Goal: Information Seeking & Learning: Understand process/instructions

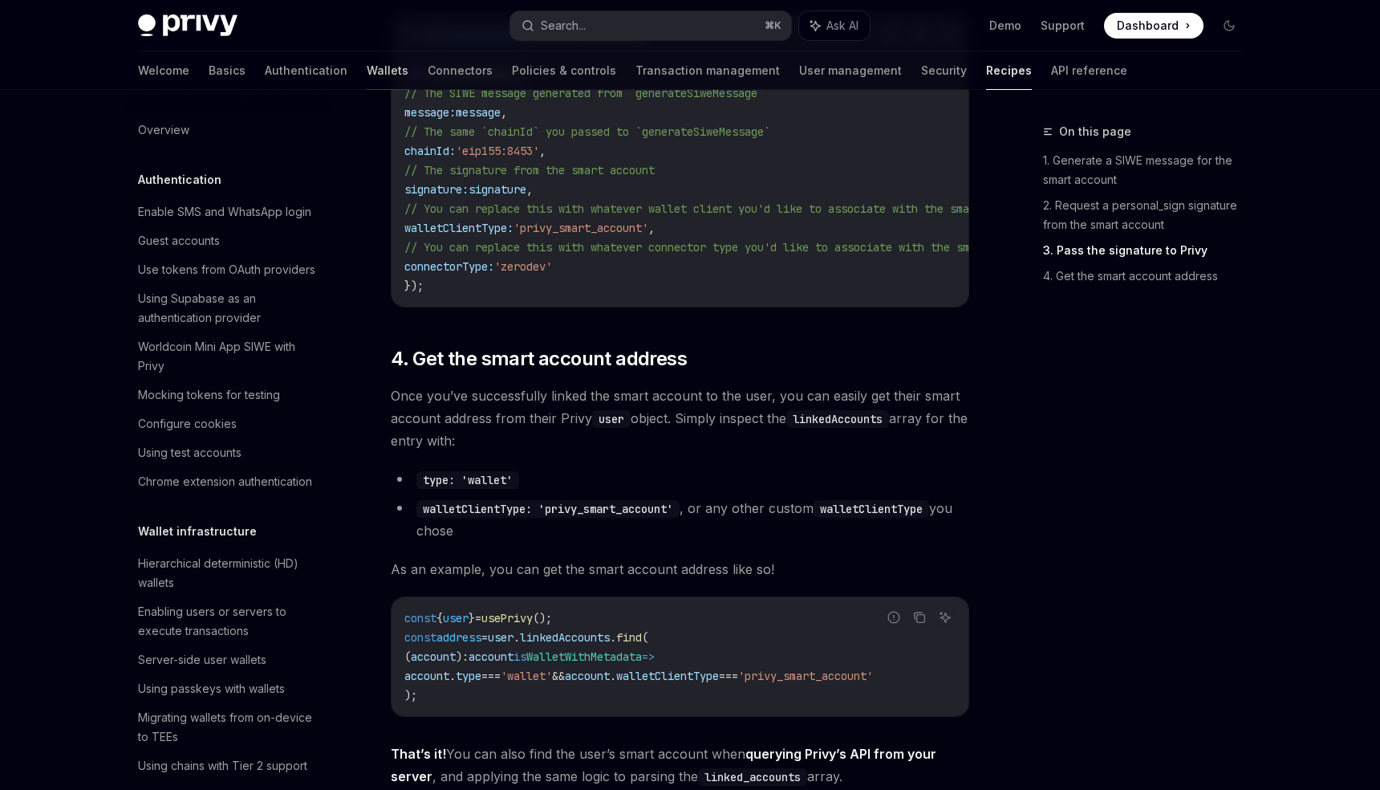
click at [367, 67] on link "Wallets" at bounding box center [388, 70] width 42 height 39
type textarea "*"
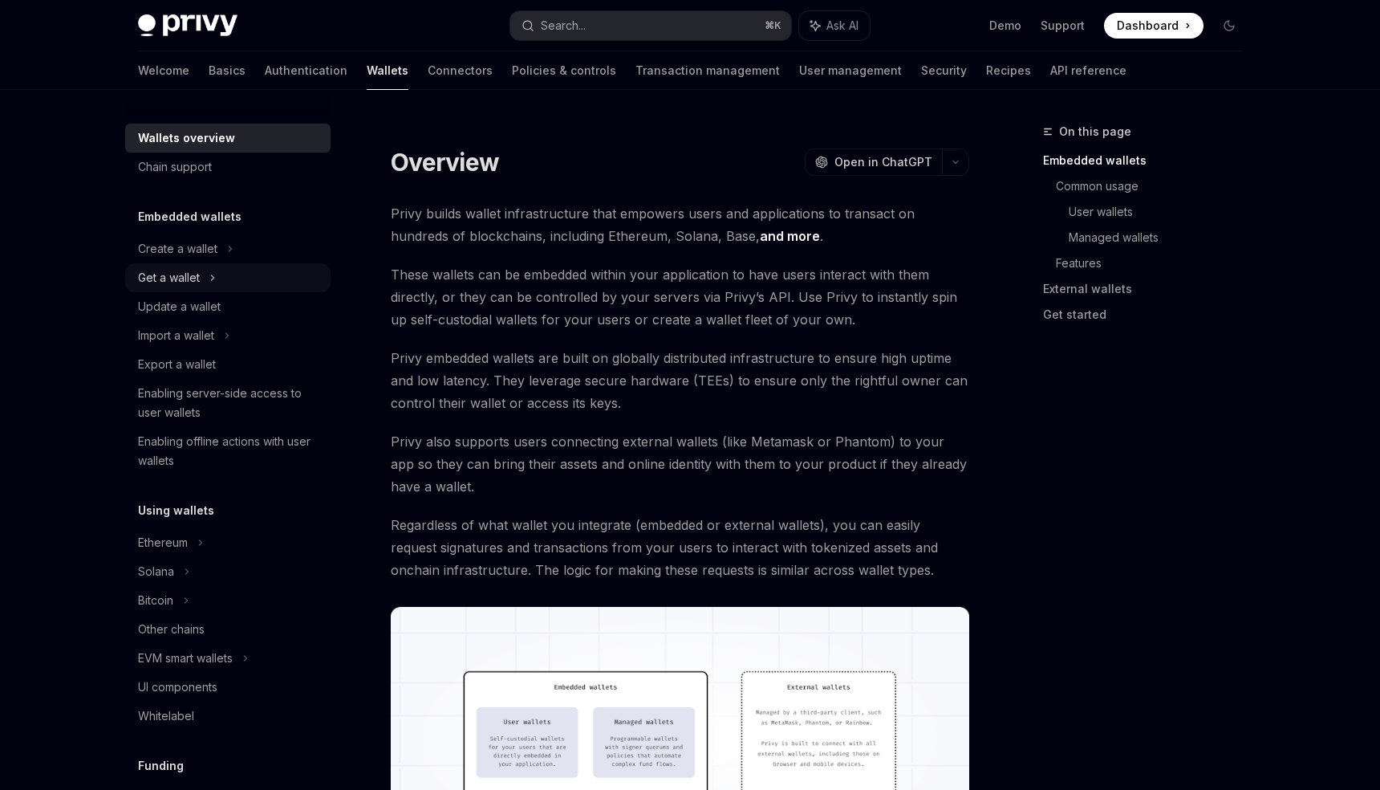
click at [307, 282] on div "Get a wallet" at bounding box center [227, 277] width 205 height 29
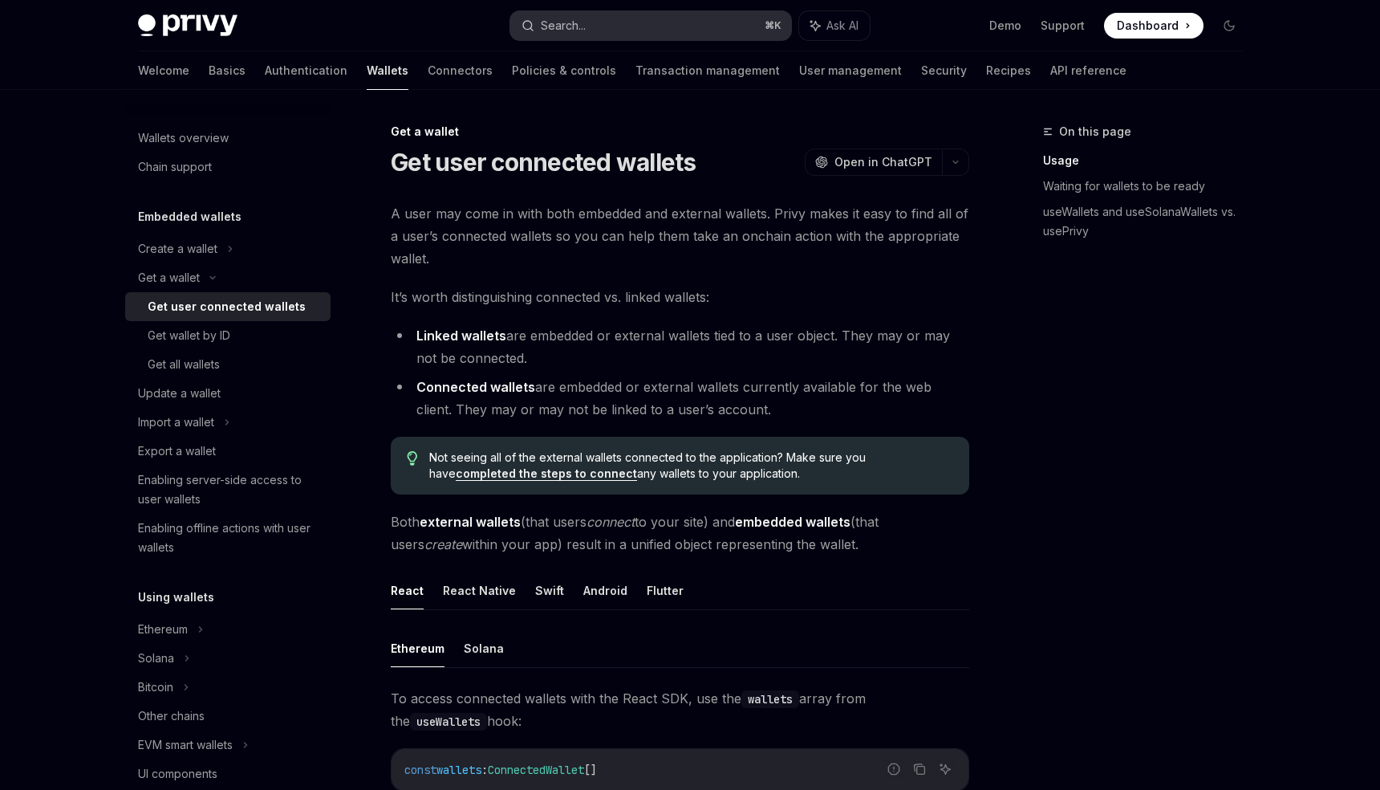
click at [610, 32] on button "Search... ⌘ K" at bounding box center [650, 25] width 281 height 29
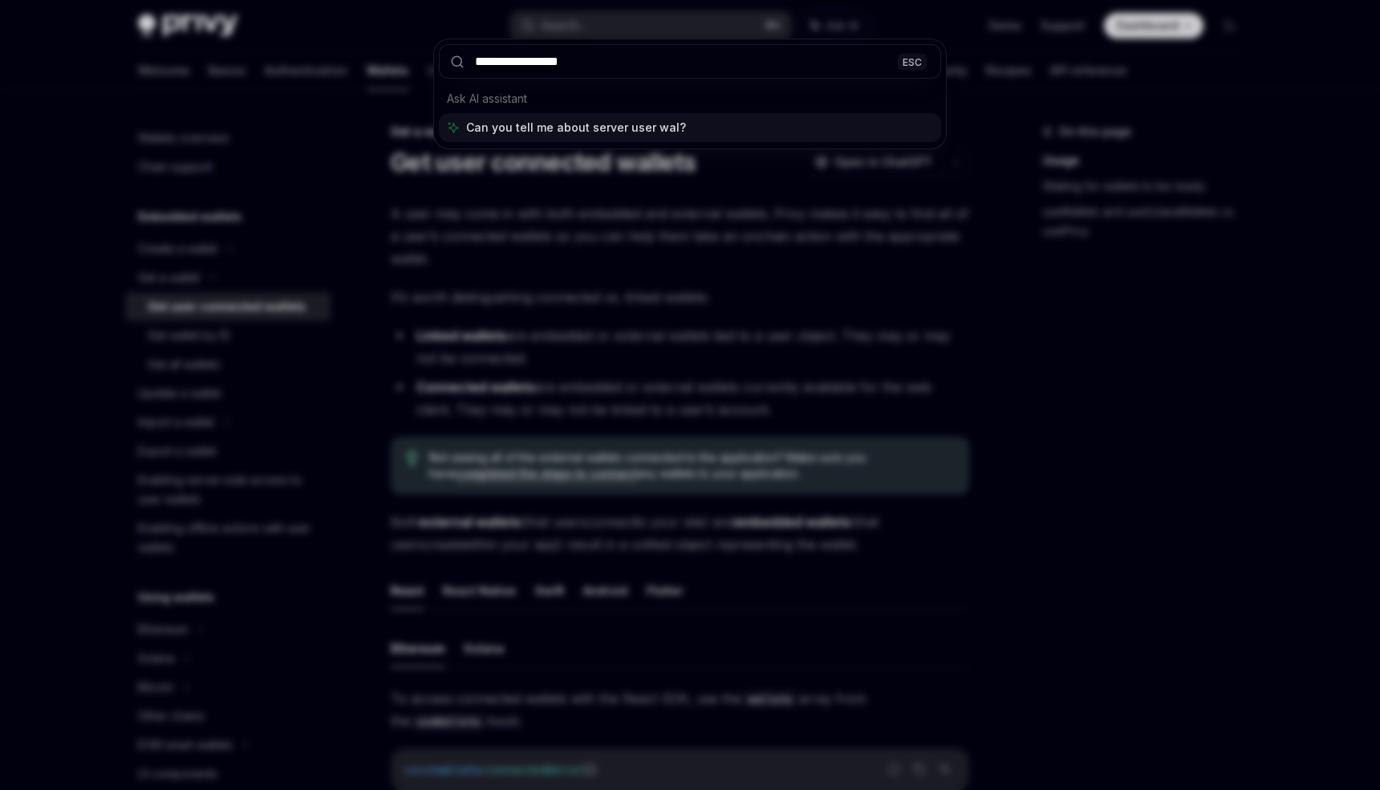
type input "**********"
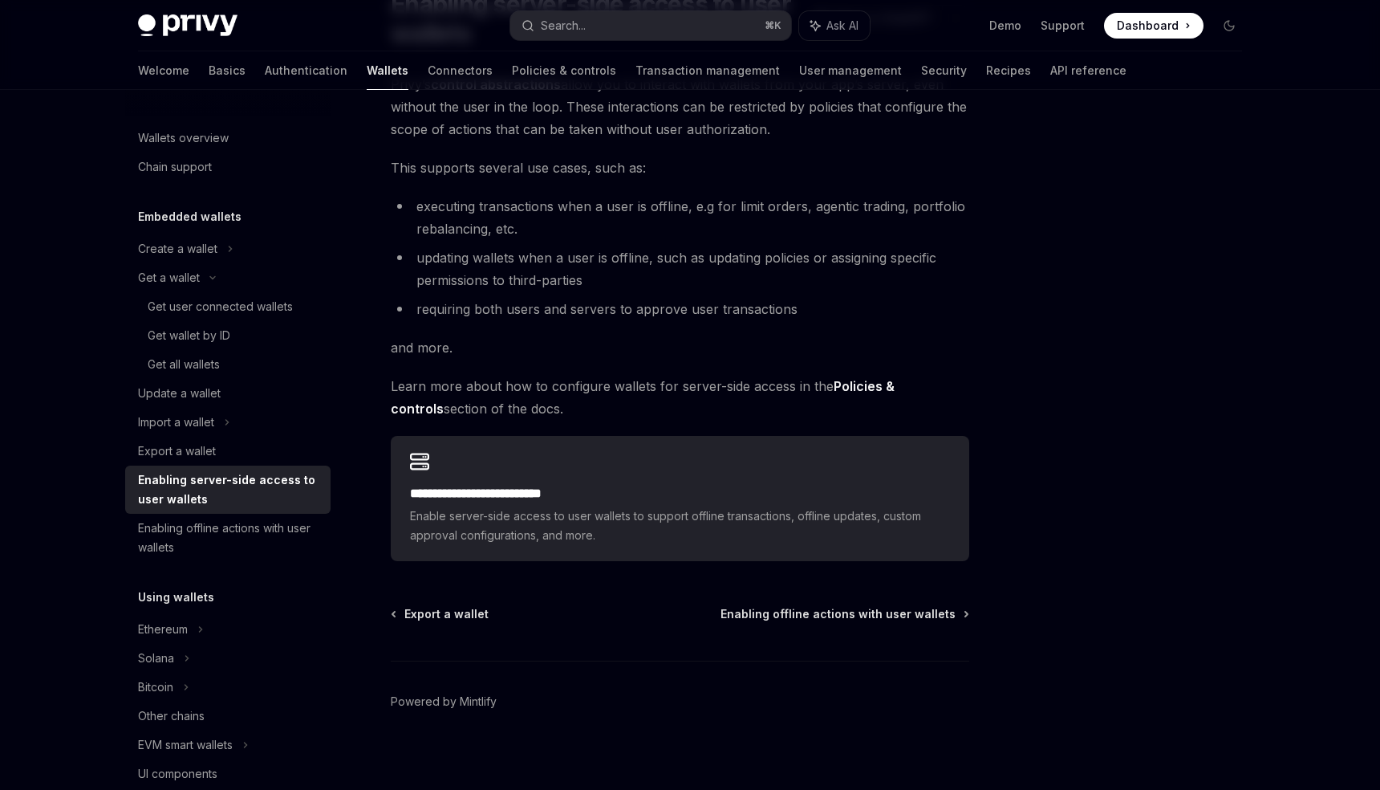
scroll to position [163, 0]
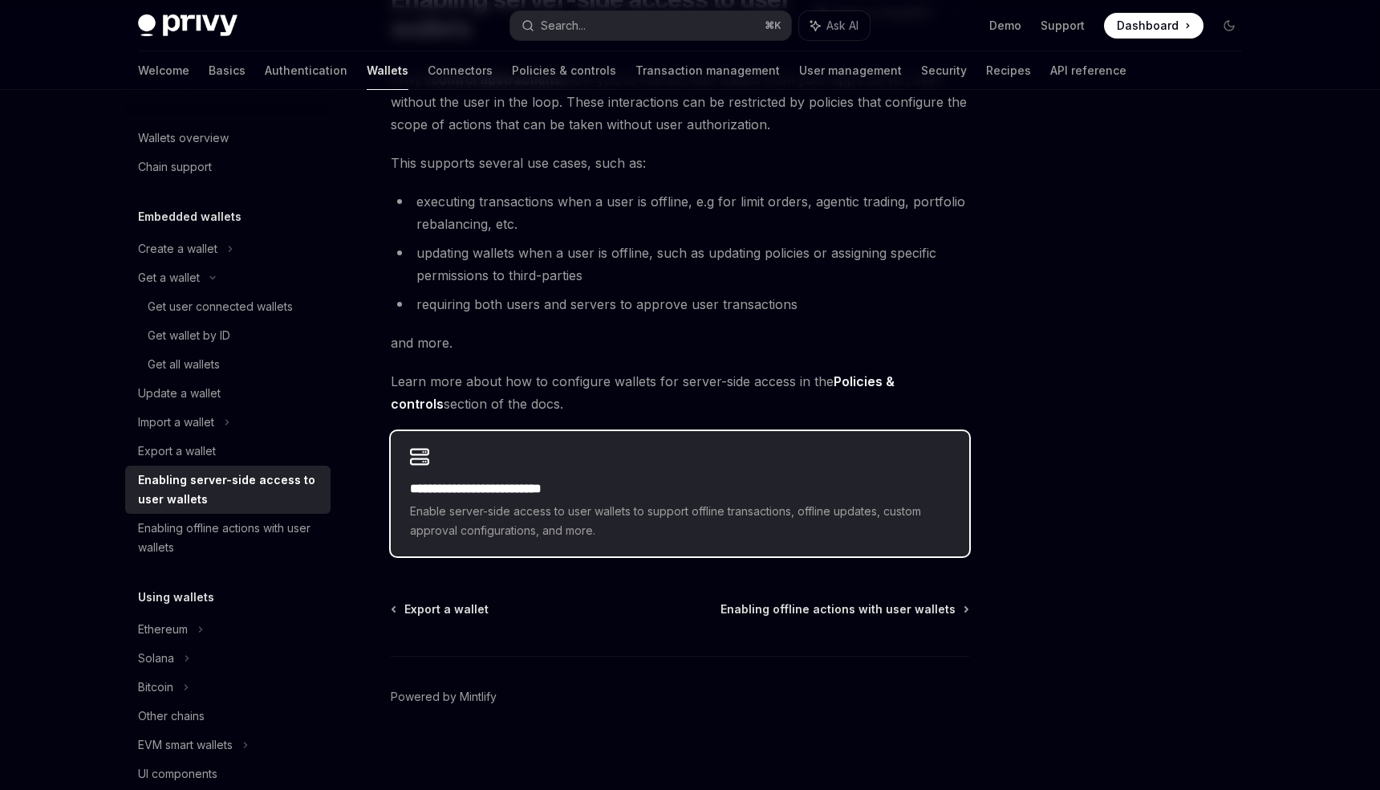
click at [607, 487] on h2 "**********" at bounding box center [680, 488] width 540 height 19
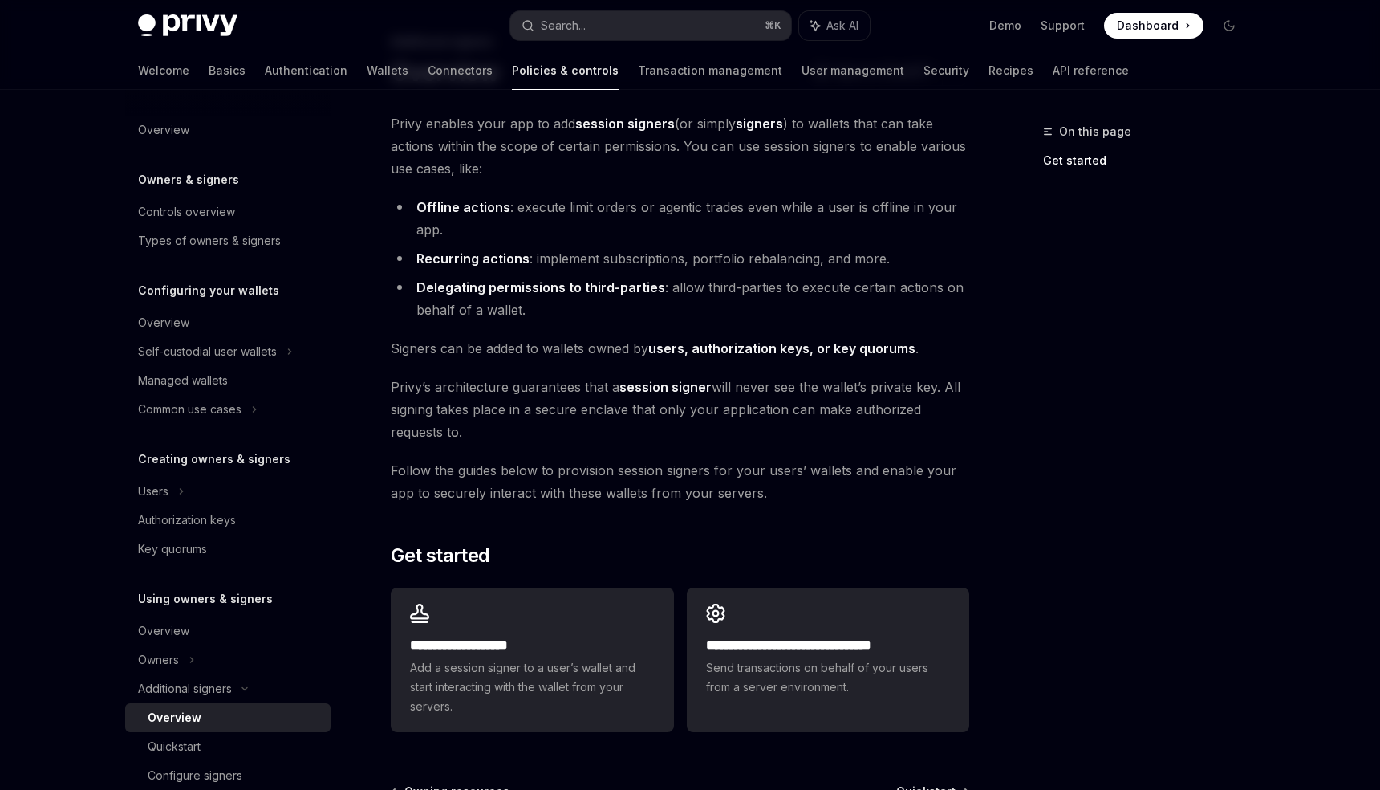
scroll to position [91, 0]
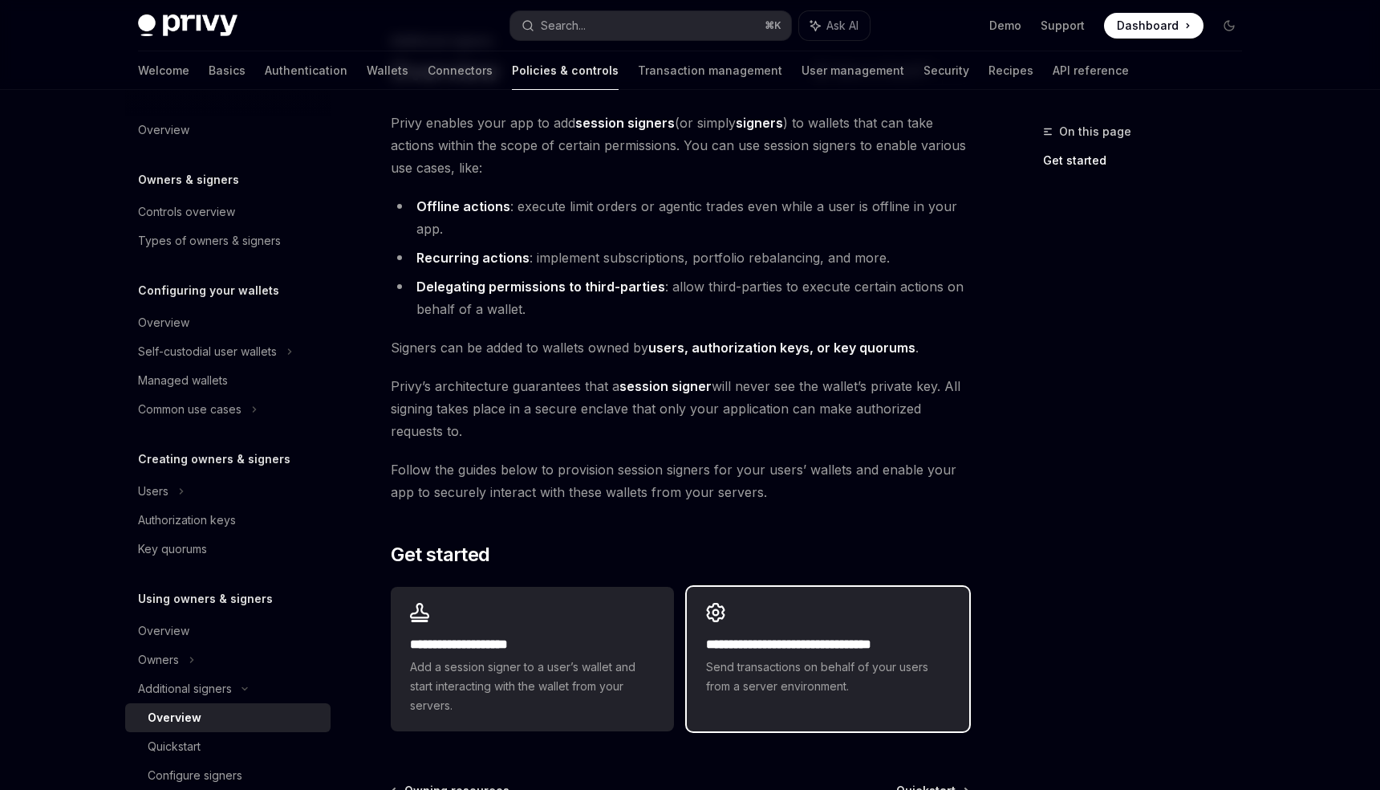
click at [833, 627] on div "**********" at bounding box center [828, 649] width 282 height 125
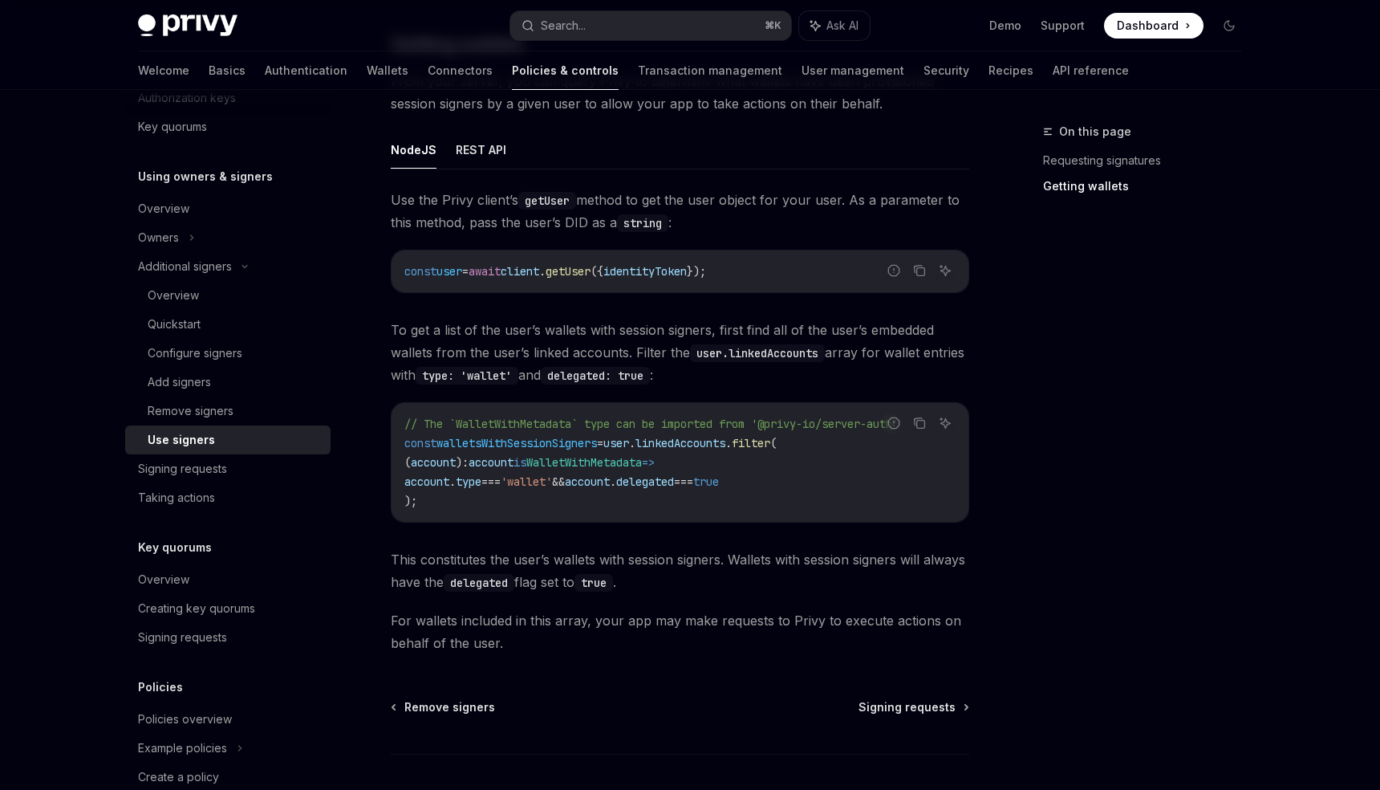
scroll to position [598, 0]
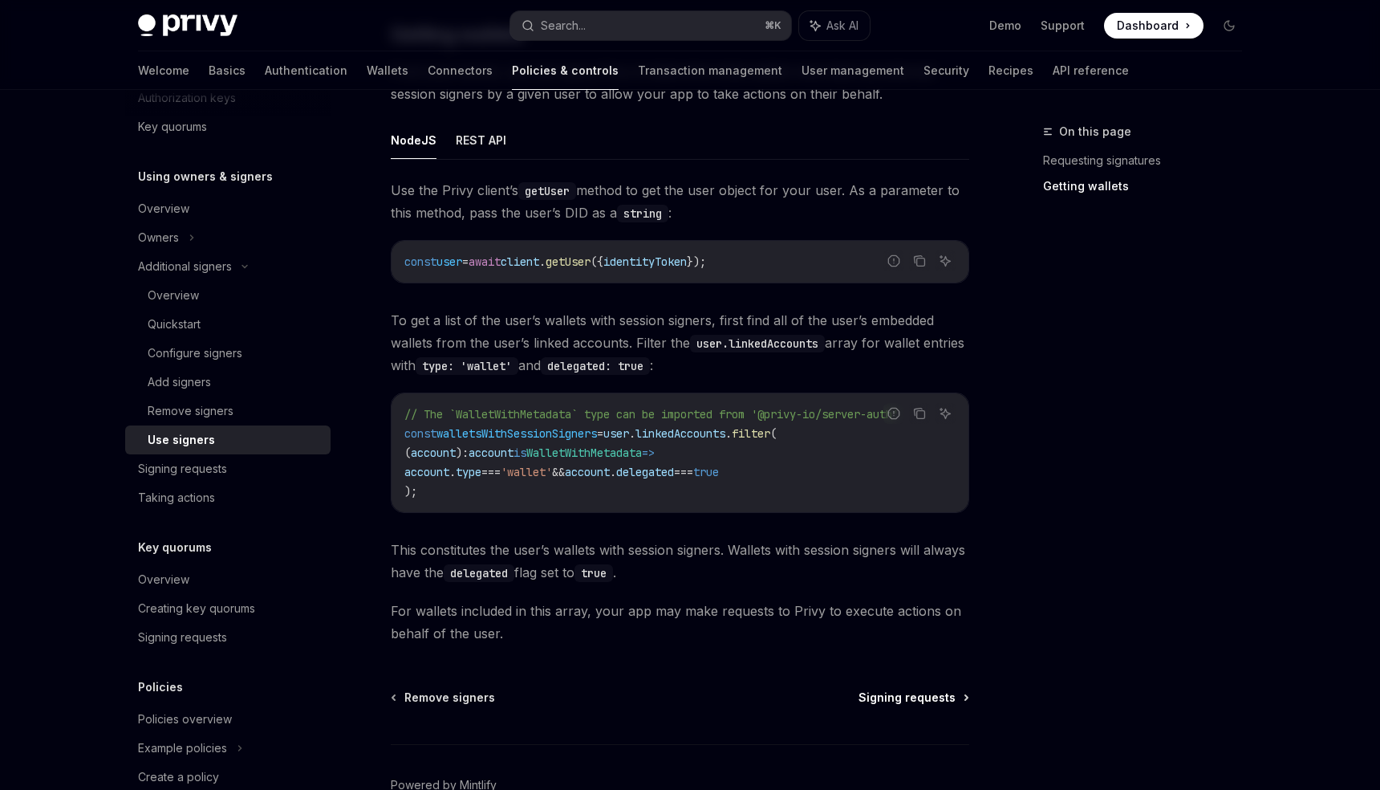
click at [929, 697] on span "Signing requests" at bounding box center [907, 697] width 97 height 16
type textarea "*"
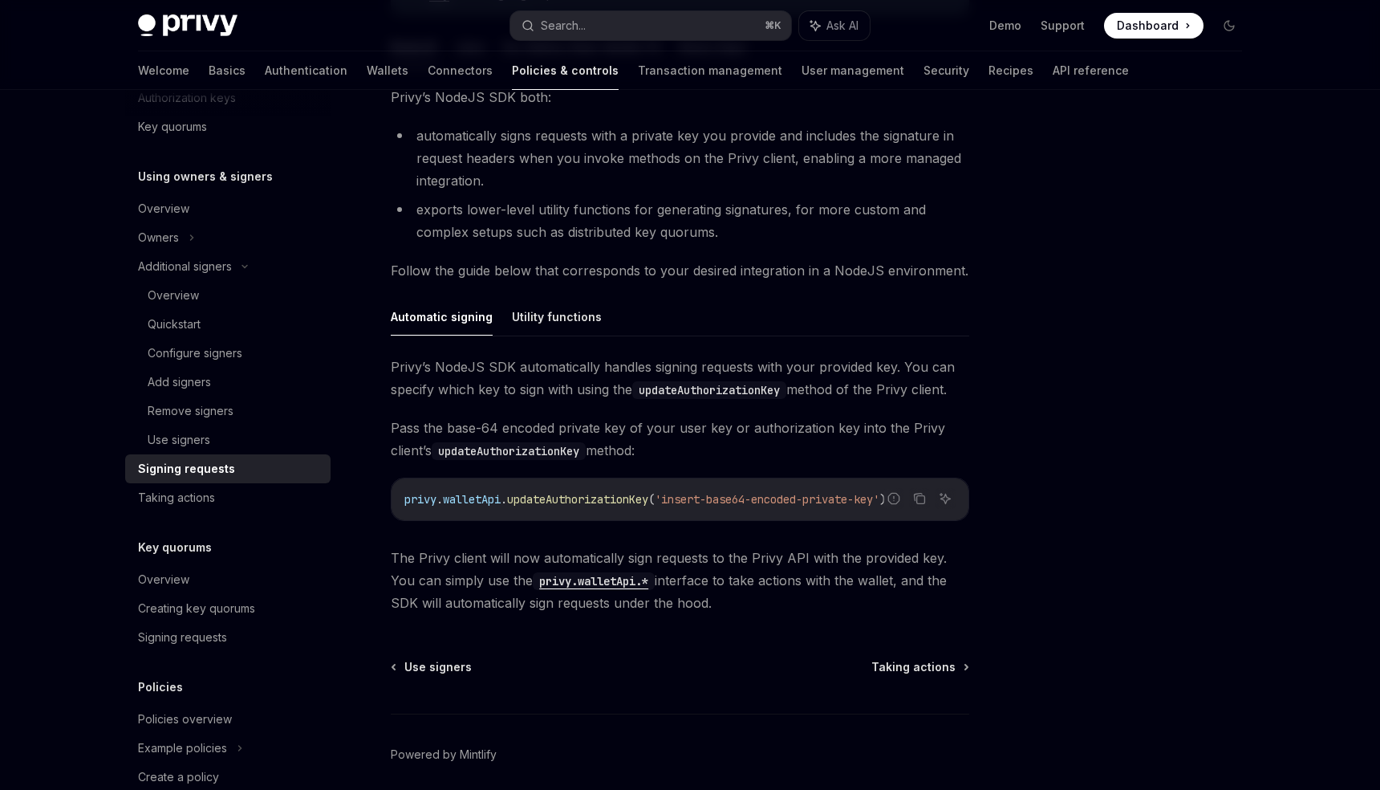
scroll to position [308, 0]
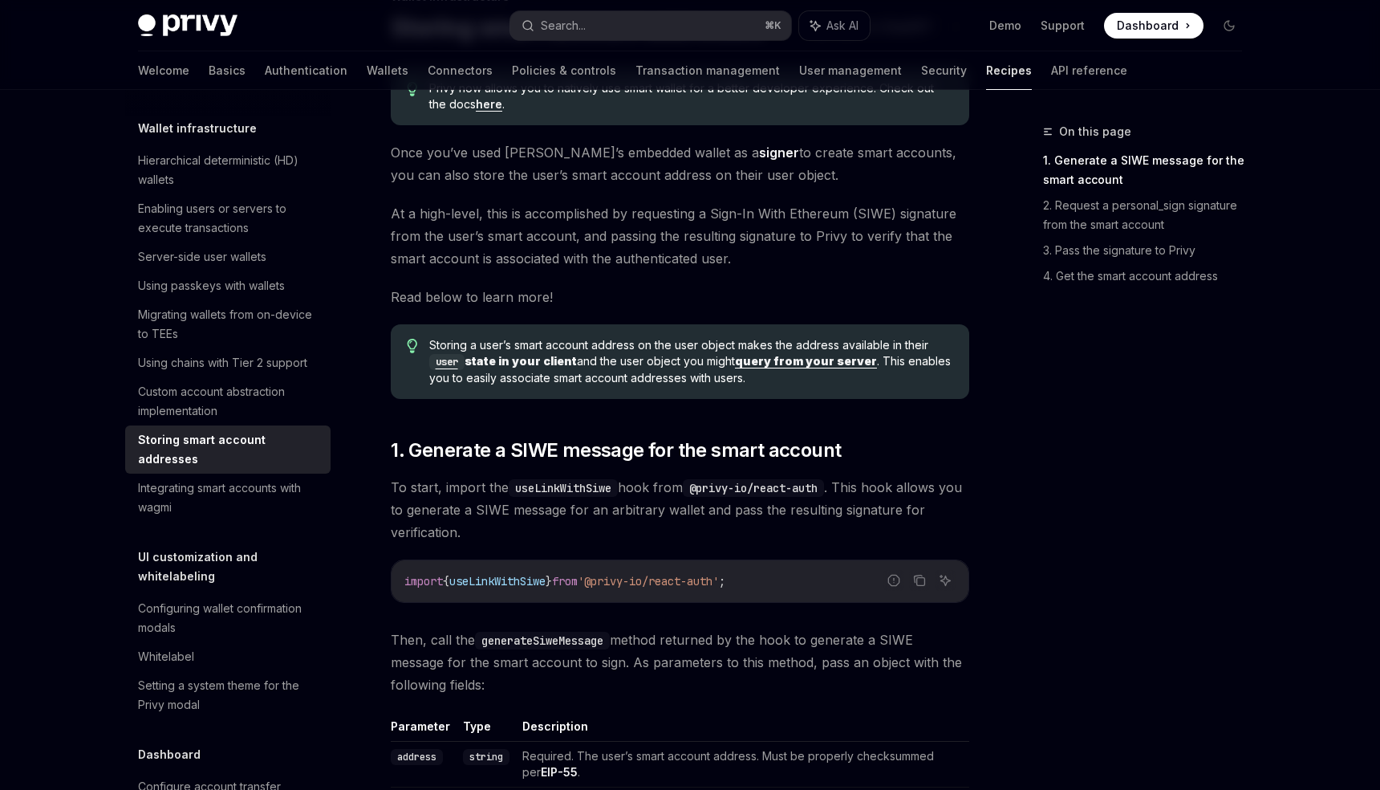
scroll to position [148, 0]
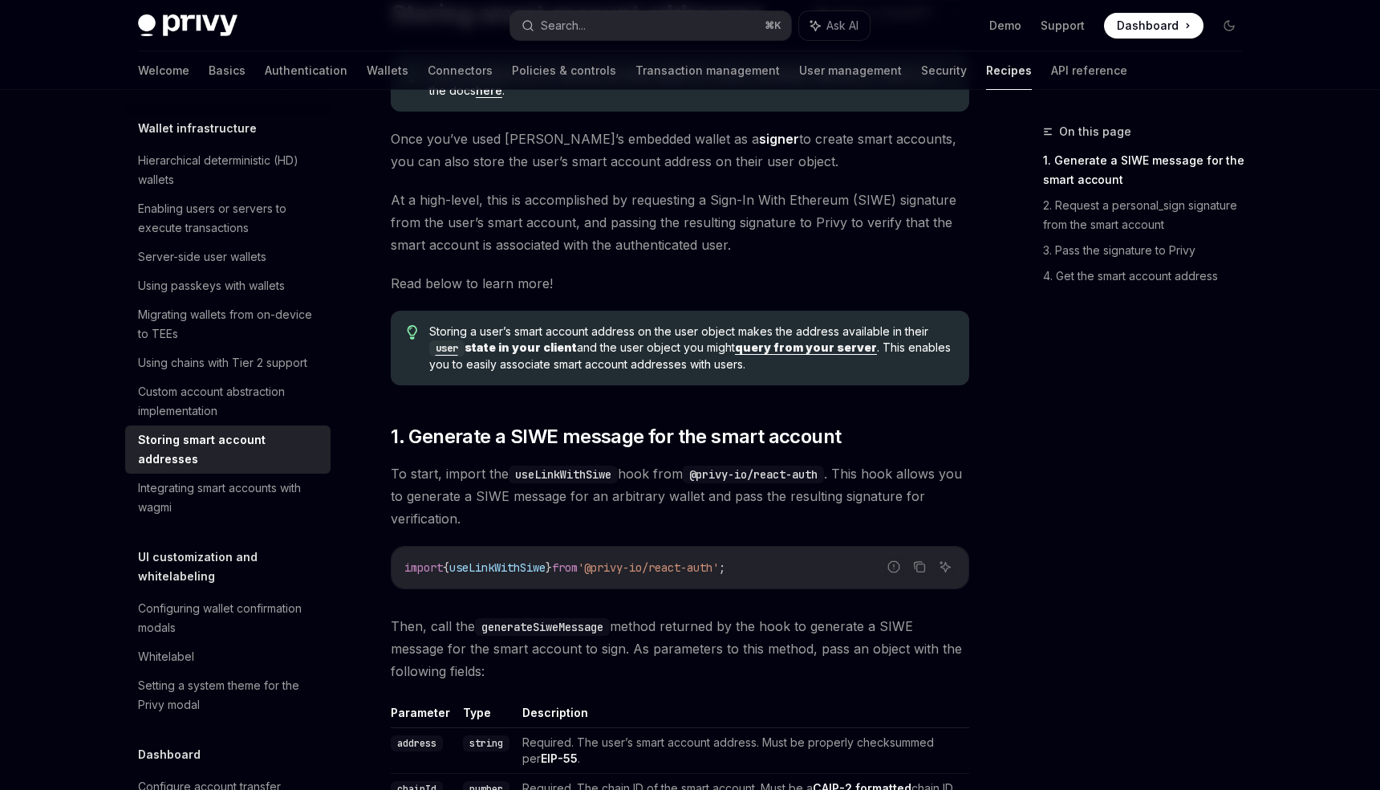
click at [507, 567] on span "useLinkWithSiwe" at bounding box center [497, 567] width 96 height 14
copy span "useLinkWithSiwe"
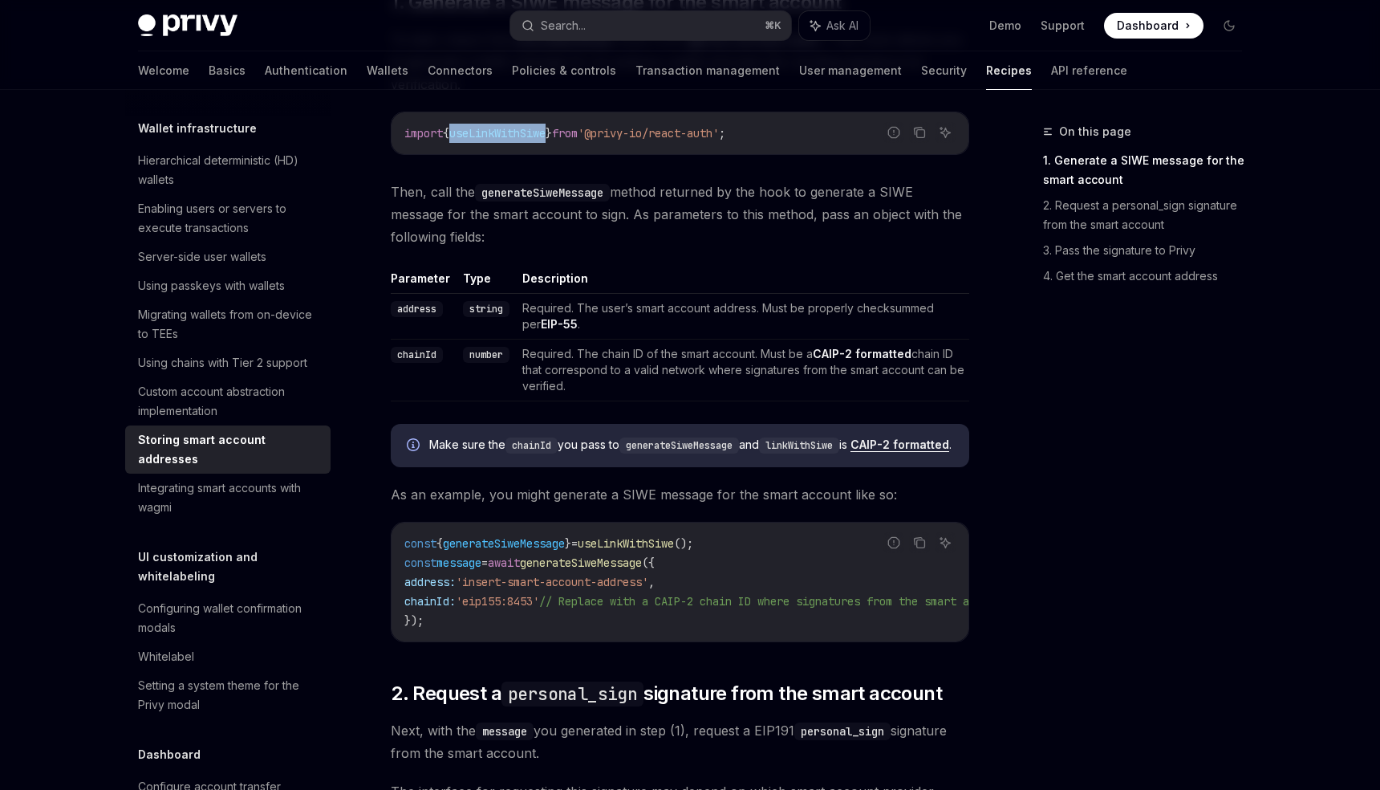
scroll to position [598, 0]
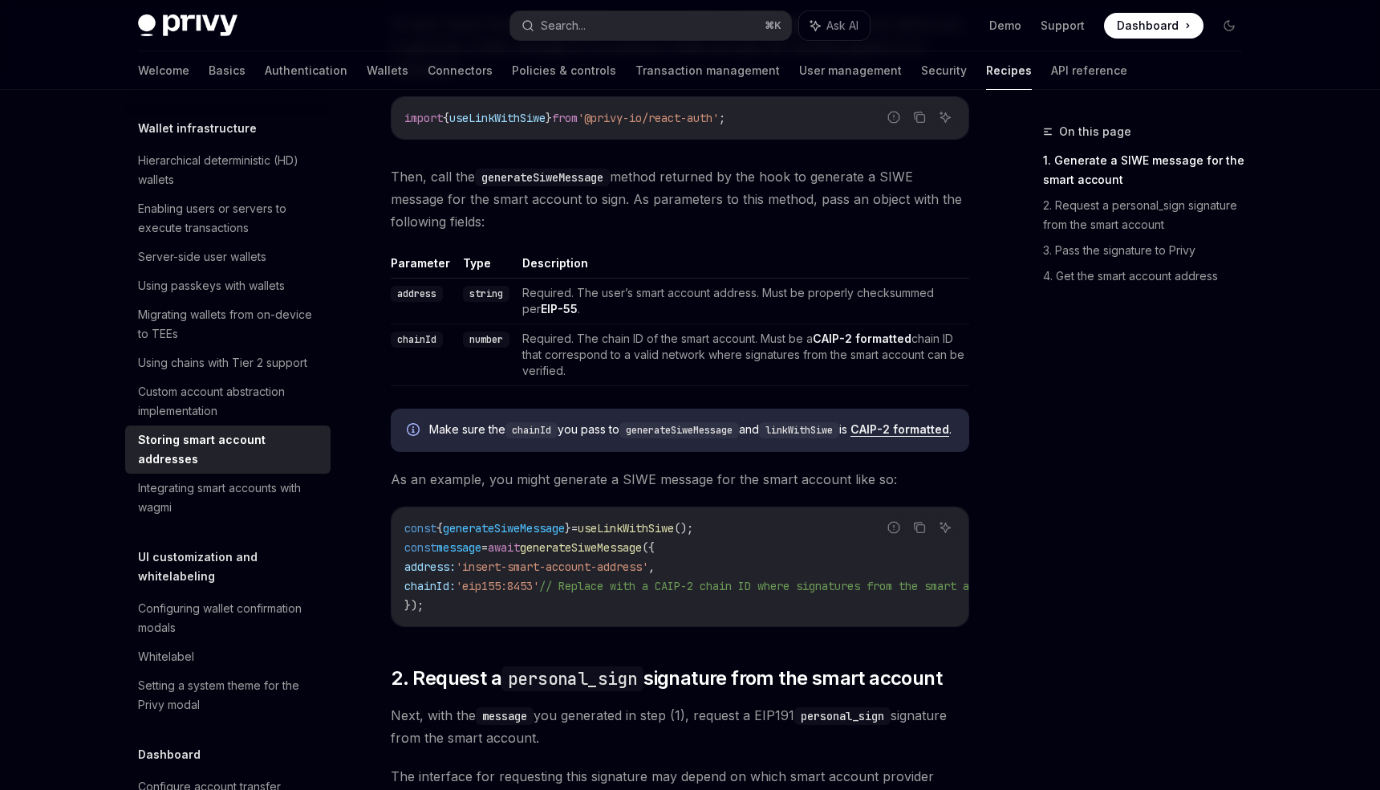
click at [522, 535] on span "generateSiweMessage" at bounding box center [504, 528] width 122 height 14
copy span "generateSiweMessage"
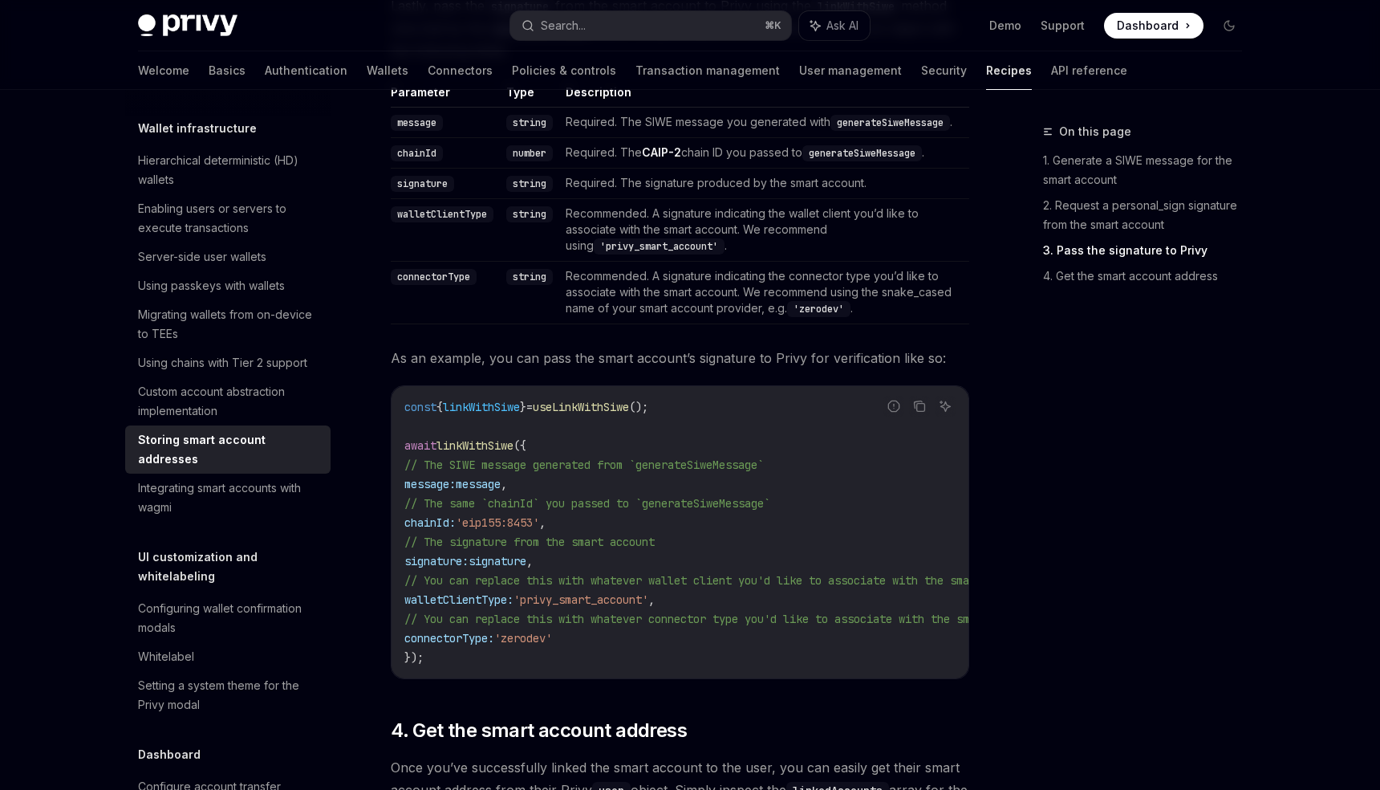
scroll to position [1707, 0]
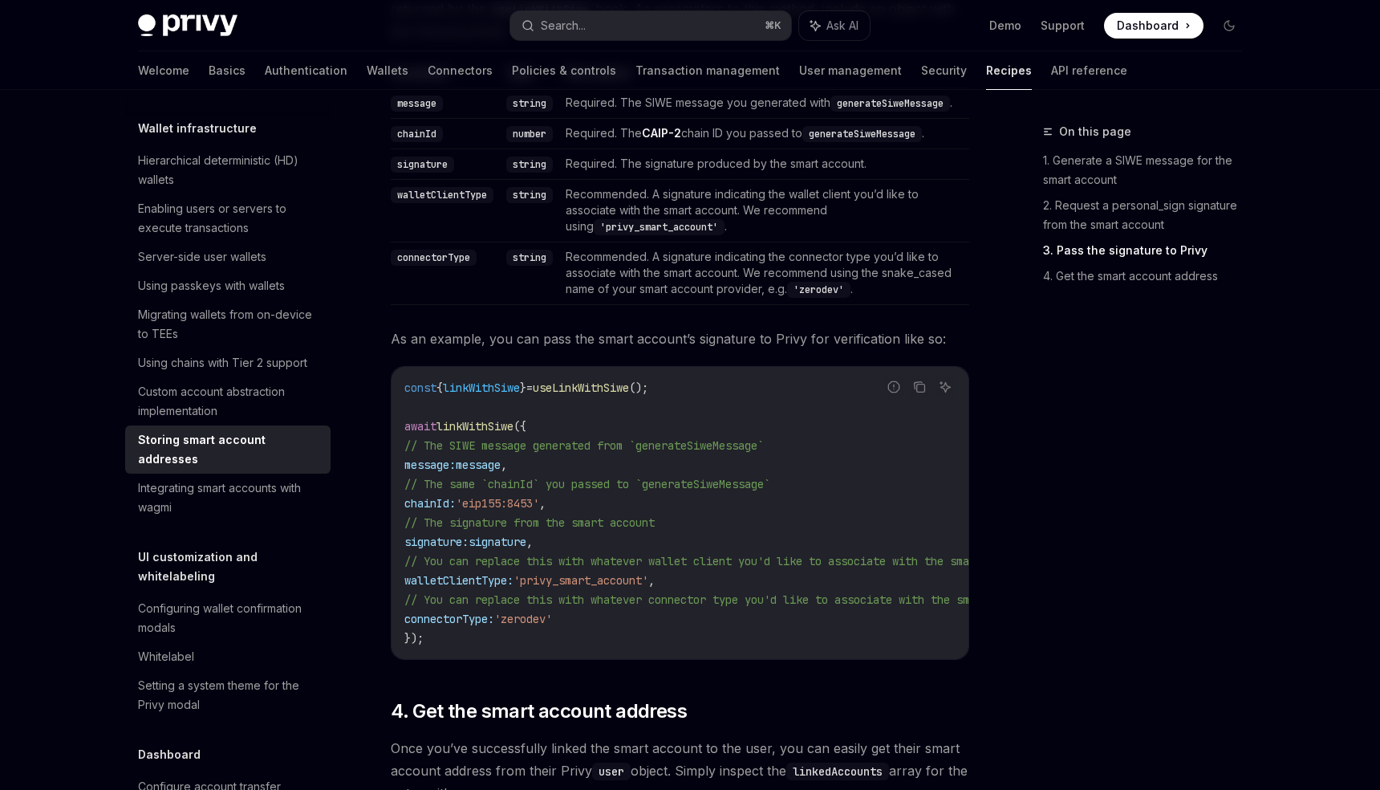
click at [506, 395] on span "linkWithSiwe" at bounding box center [481, 387] width 77 height 14
copy span "linkWithSiwe"
